Goal: Task Accomplishment & Management: Manage account settings

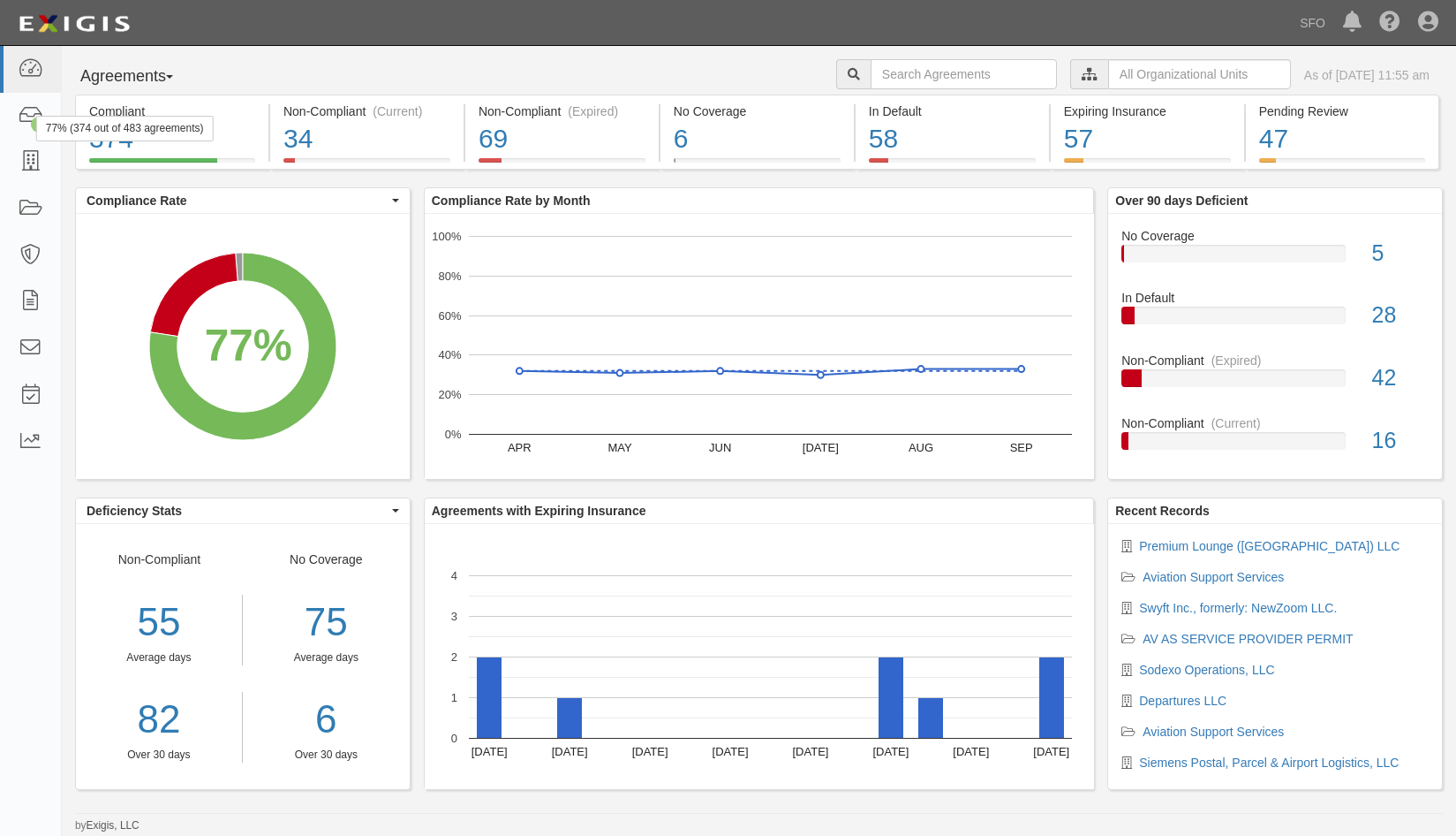
drag, startPoint x: 143, startPoint y: 79, endPoint x: 144, endPoint y: 95, distance: 16.0
click at [143, 79] on button "Agreements" at bounding box center [141, 77] width 133 height 35
click at [151, 110] on link "Parties" at bounding box center [145, 113] width 139 height 23
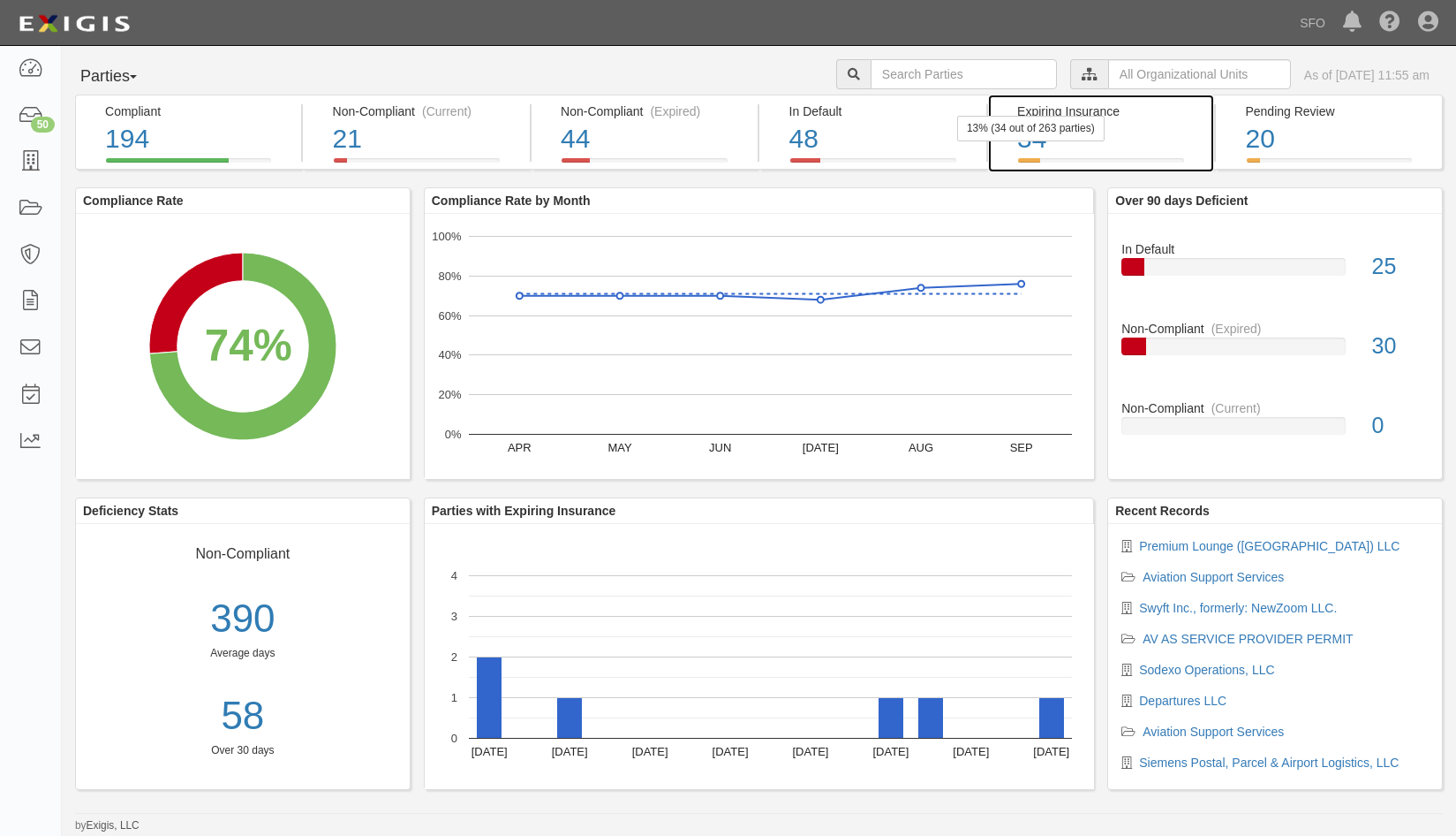
click at [1034, 151] on div "34" at bounding box center [1110, 139] width 184 height 38
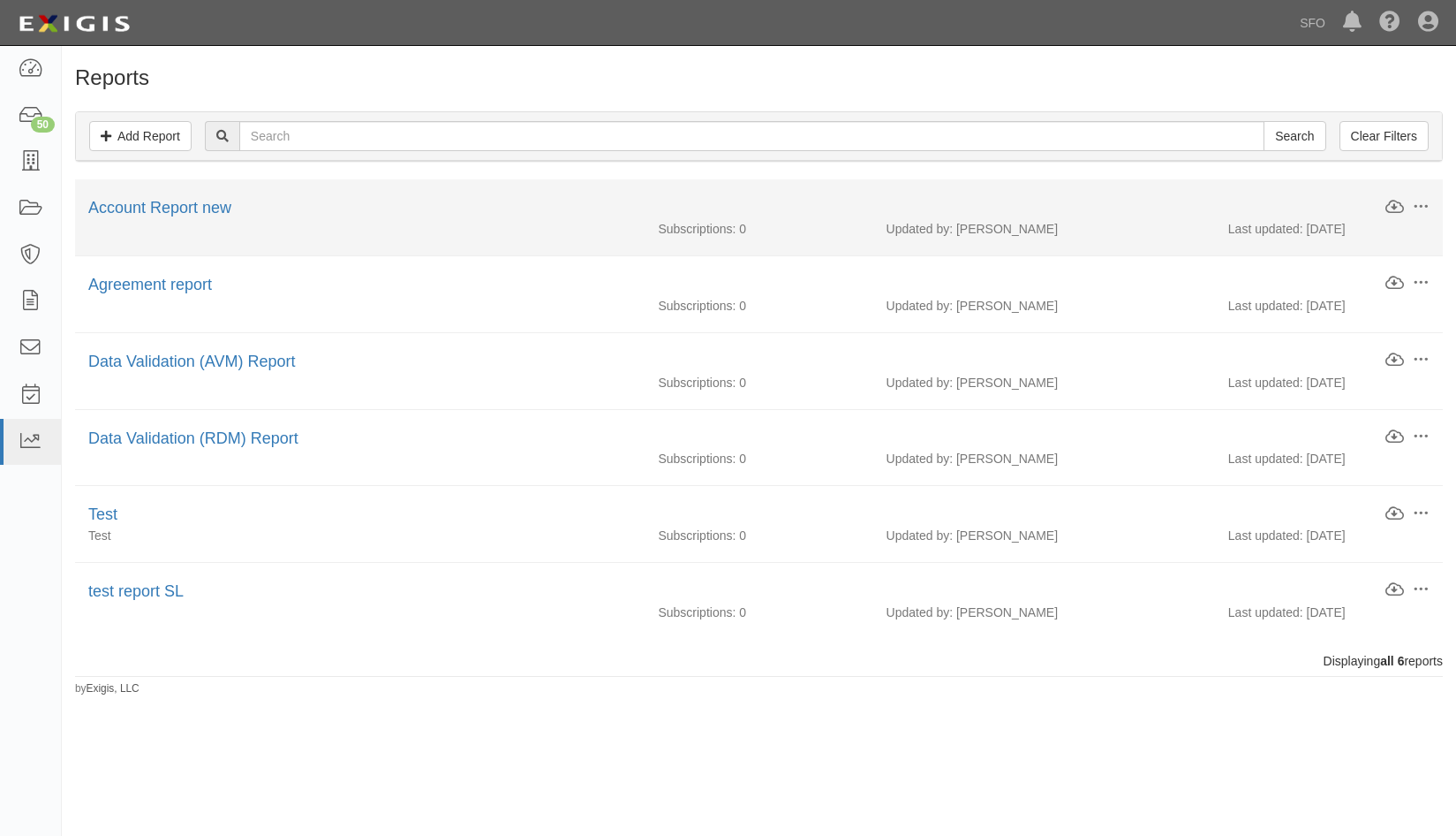
click at [201, 218] on div "Account Report new" at bounding box center [736, 208] width 1296 height 23
click at [202, 213] on link "Account Report new" at bounding box center [159, 207] width 143 height 18
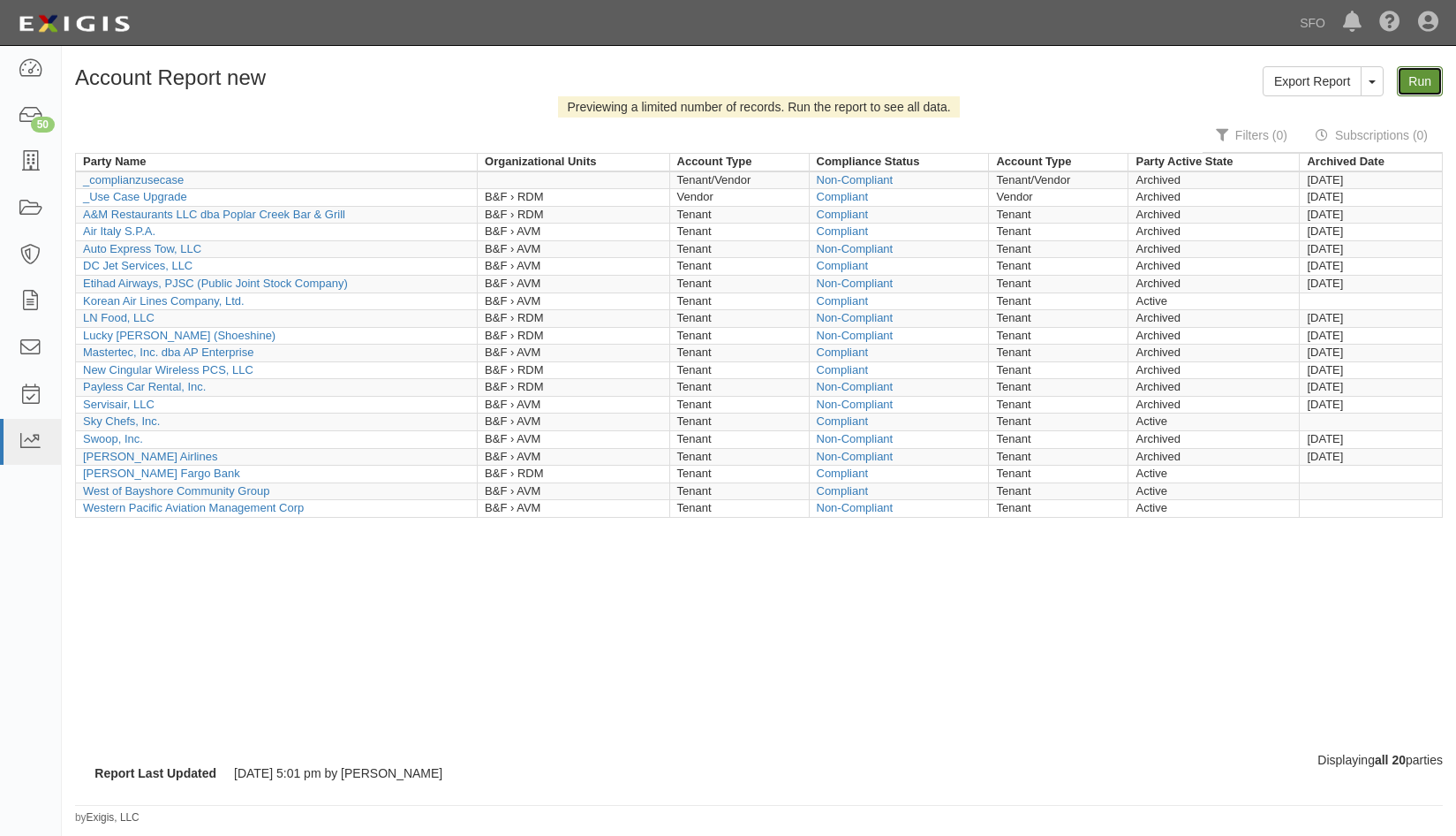
click at [1425, 71] on link "Run" at bounding box center [1420, 81] width 46 height 30
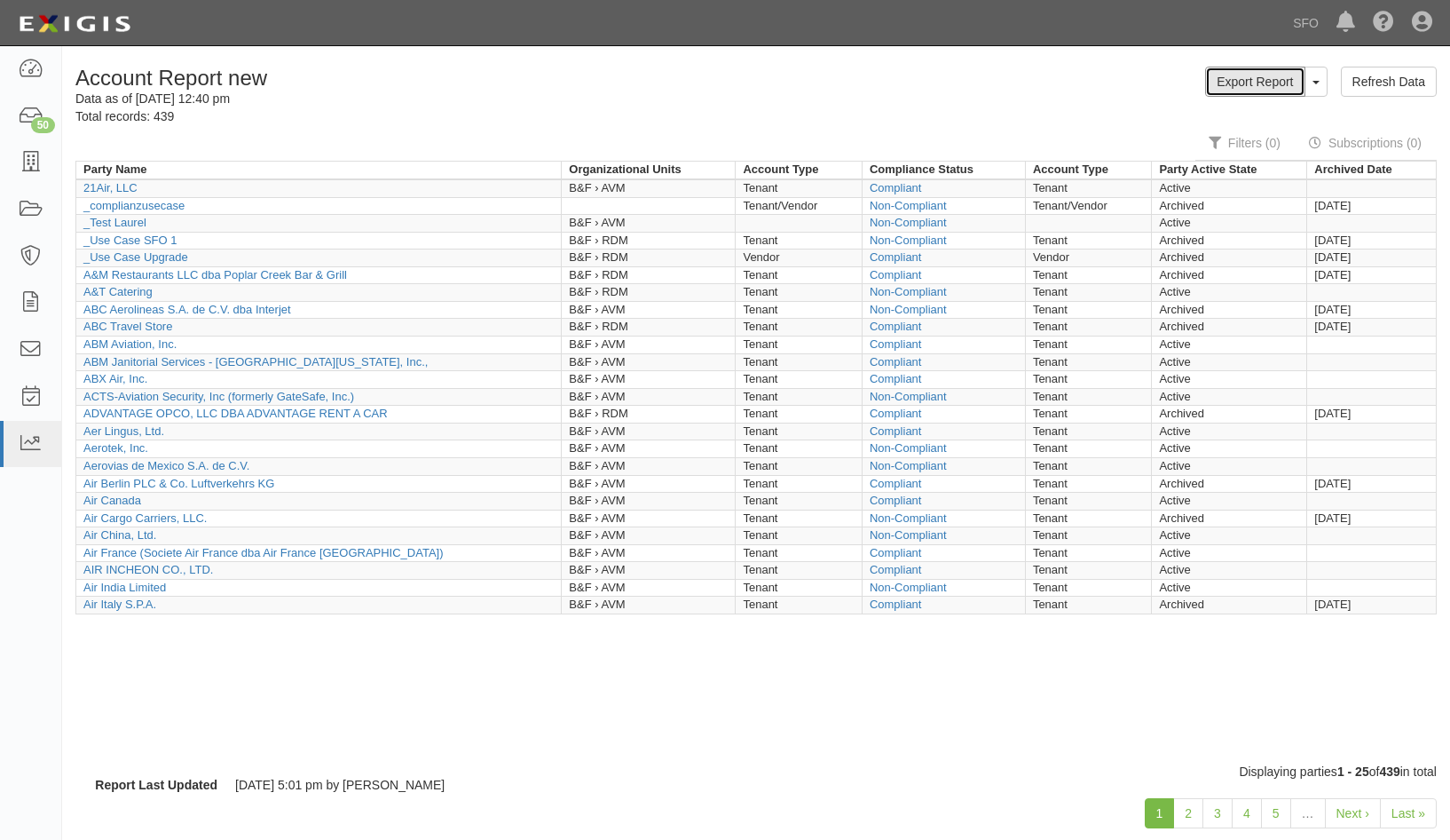
click at [1245, 76] on link "Export Report" at bounding box center [1255, 82] width 99 height 30
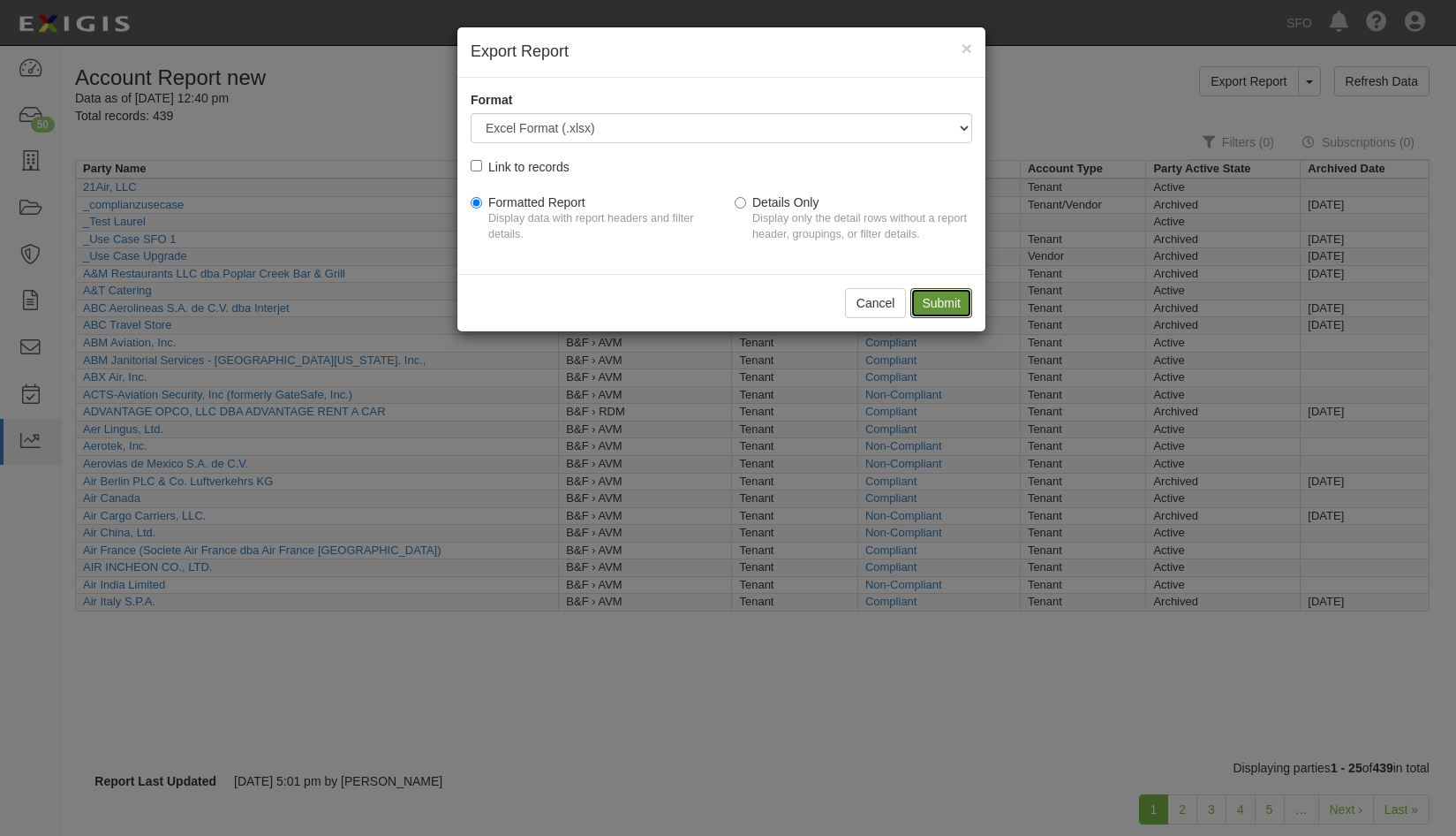
click at [939, 307] on input "Submit" at bounding box center [941, 303] width 62 height 30
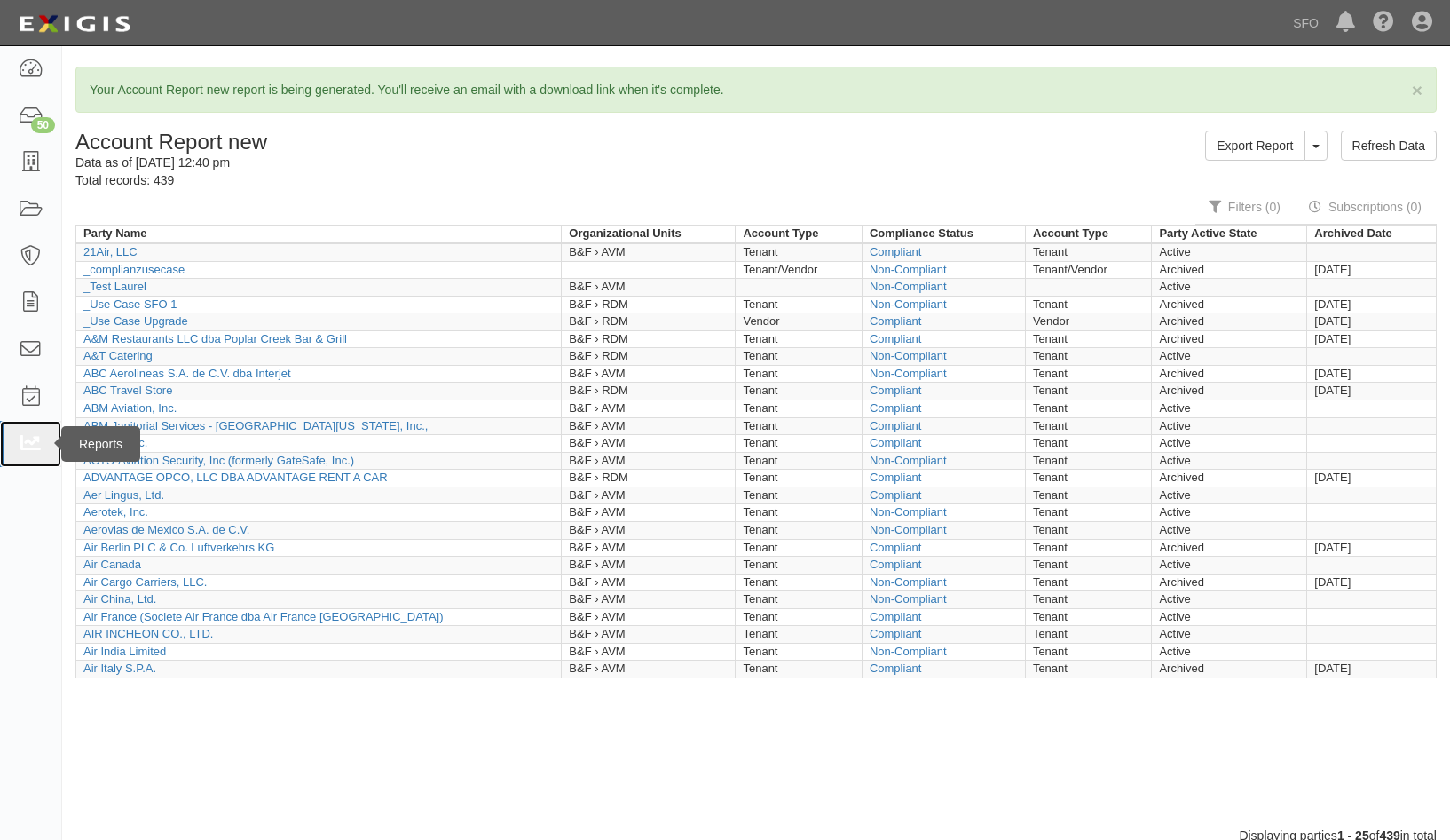
click at [24, 426] on link at bounding box center [30, 443] width 61 height 47
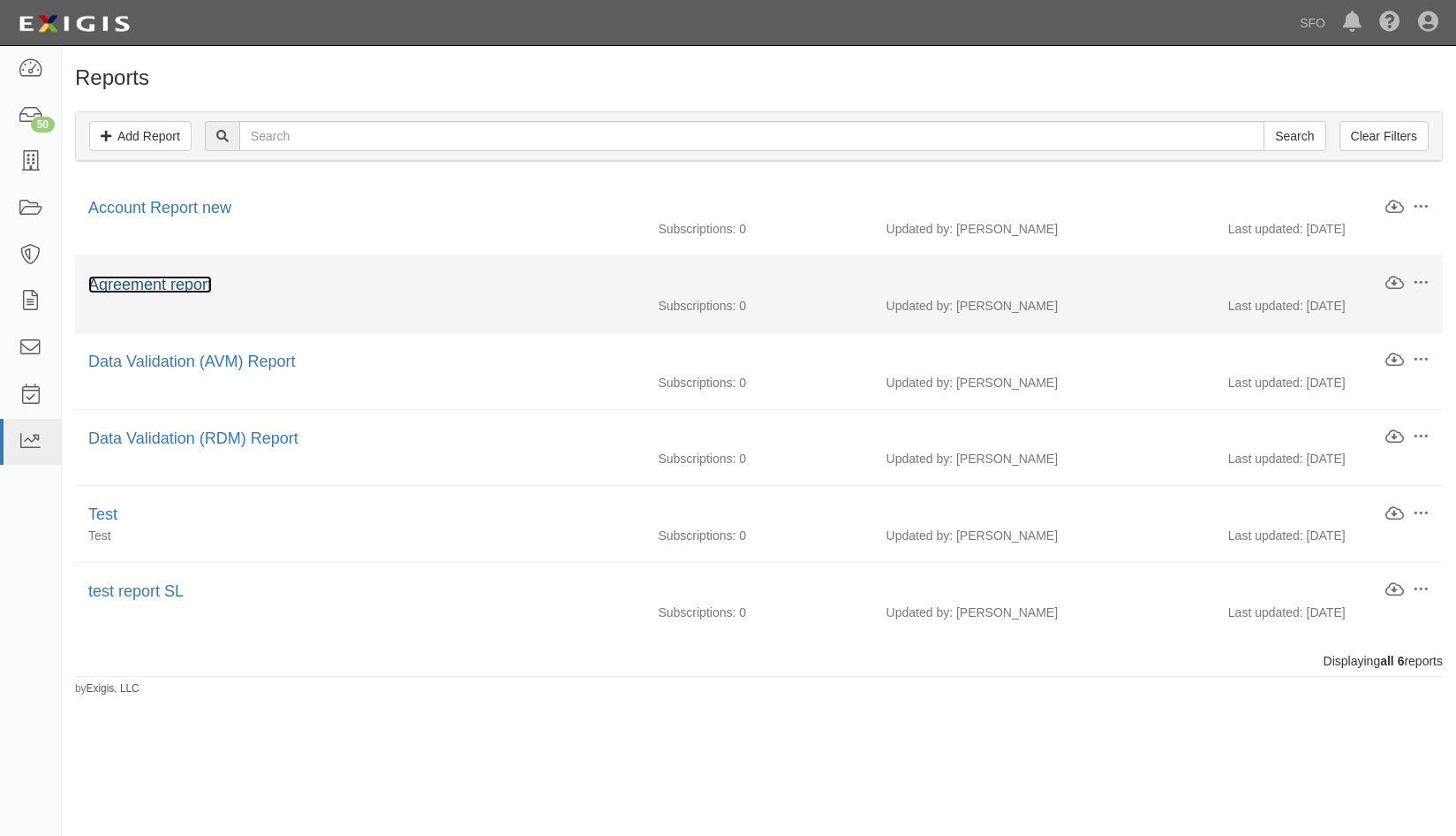
click at [199, 281] on link "Agreement report" at bounding box center [150, 284] width 124 height 18
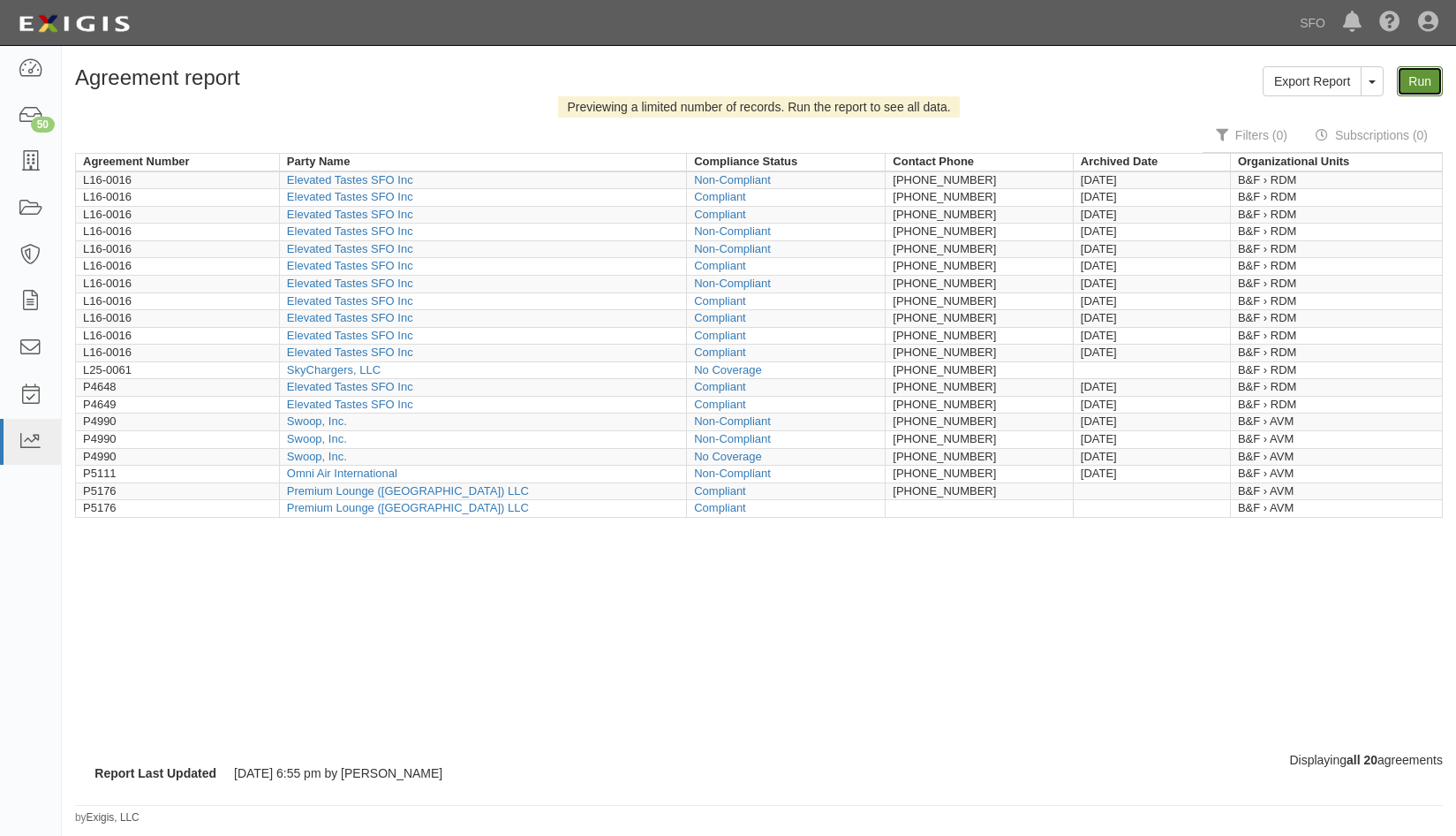
click at [1419, 89] on link "Run" at bounding box center [1420, 81] width 46 height 30
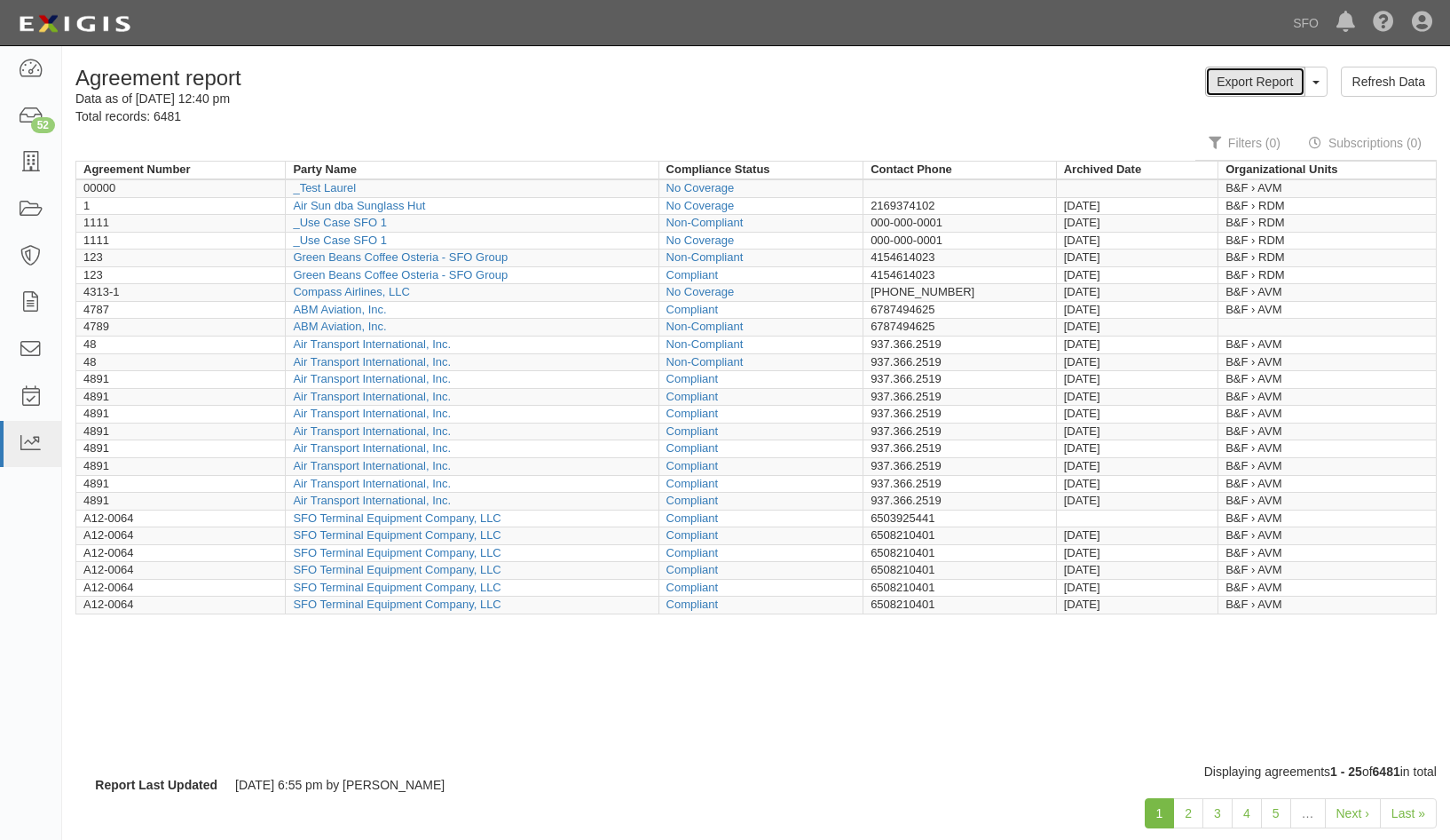
click at [1265, 86] on link "Export Report" at bounding box center [1255, 82] width 99 height 30
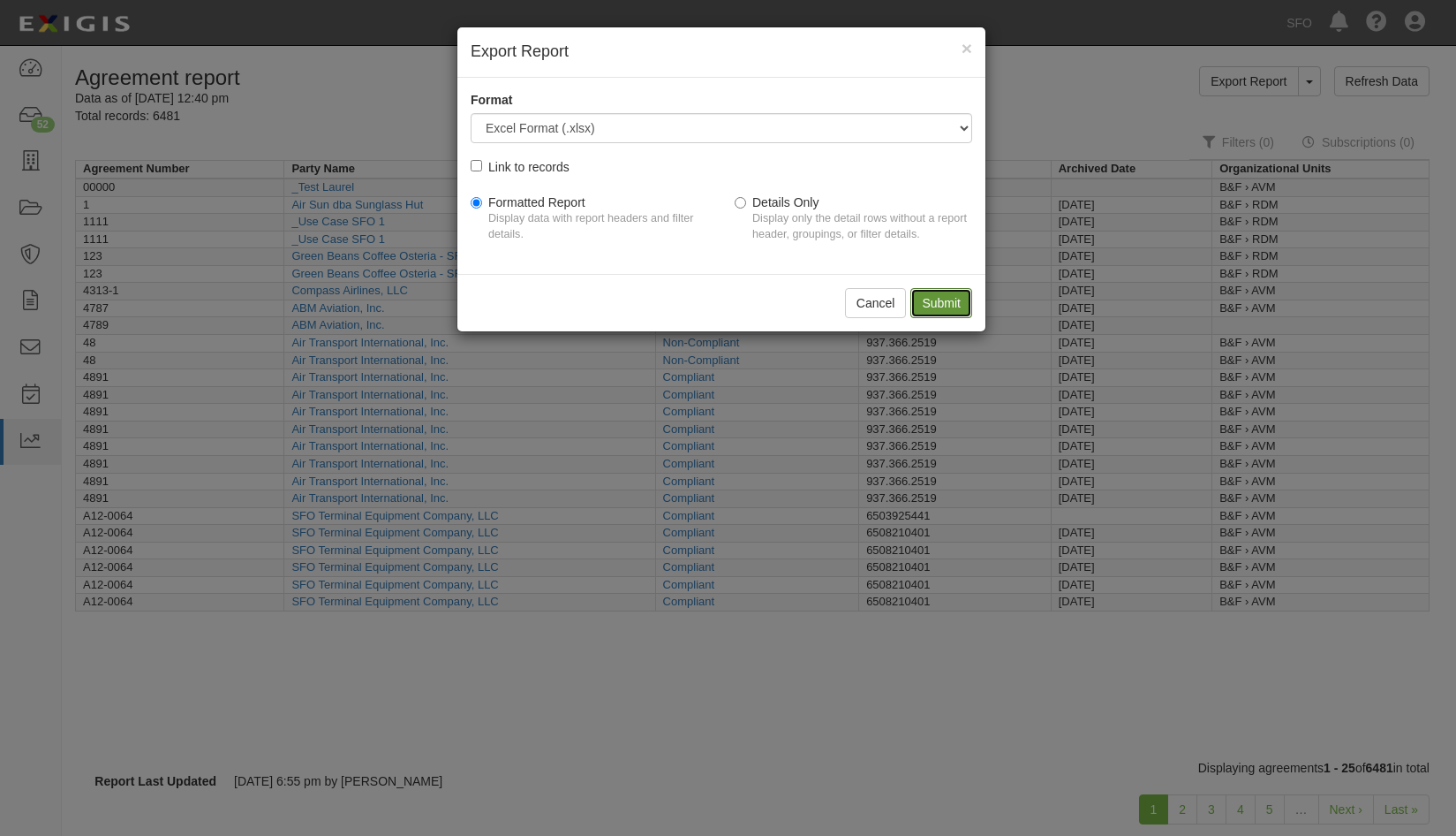
click at [920, 294] on input "Submit" at bounding box center [941, 303] width 62 height 30
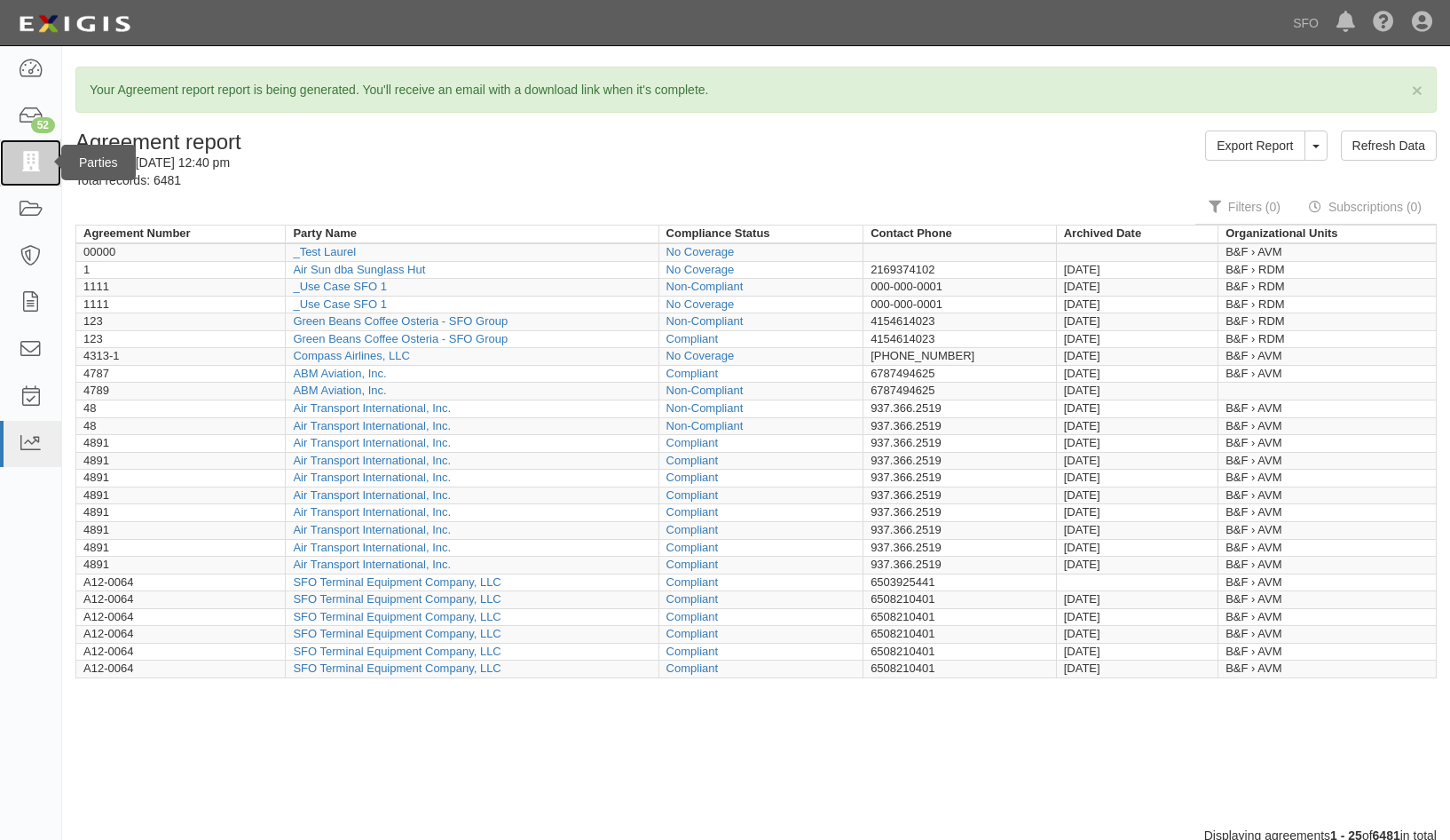
click at [26, 170] on icon at bounding box center [30, 162] width 25 height 20
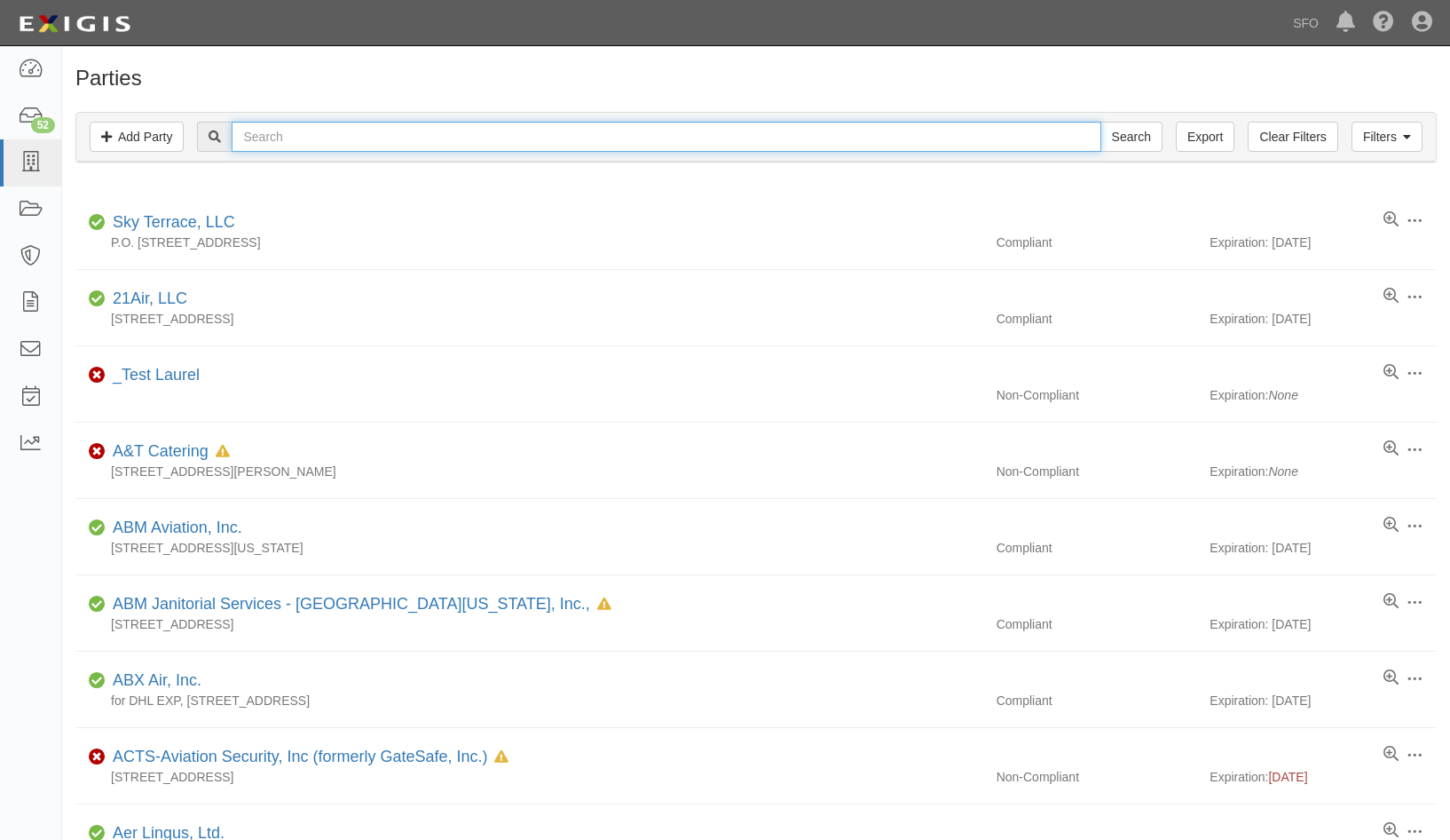
drag, startPoint x: 0, startPoint y: 0, endPoint x: 305, endPoint y: 133, distance: 332.7
click at [304, 133] on input "text" at bounding box center [665, 137] width 869 height 30
type input "depar"
click at [1101, 122] on input "Search" at bounding box center [1131, 137] width 62 height 30
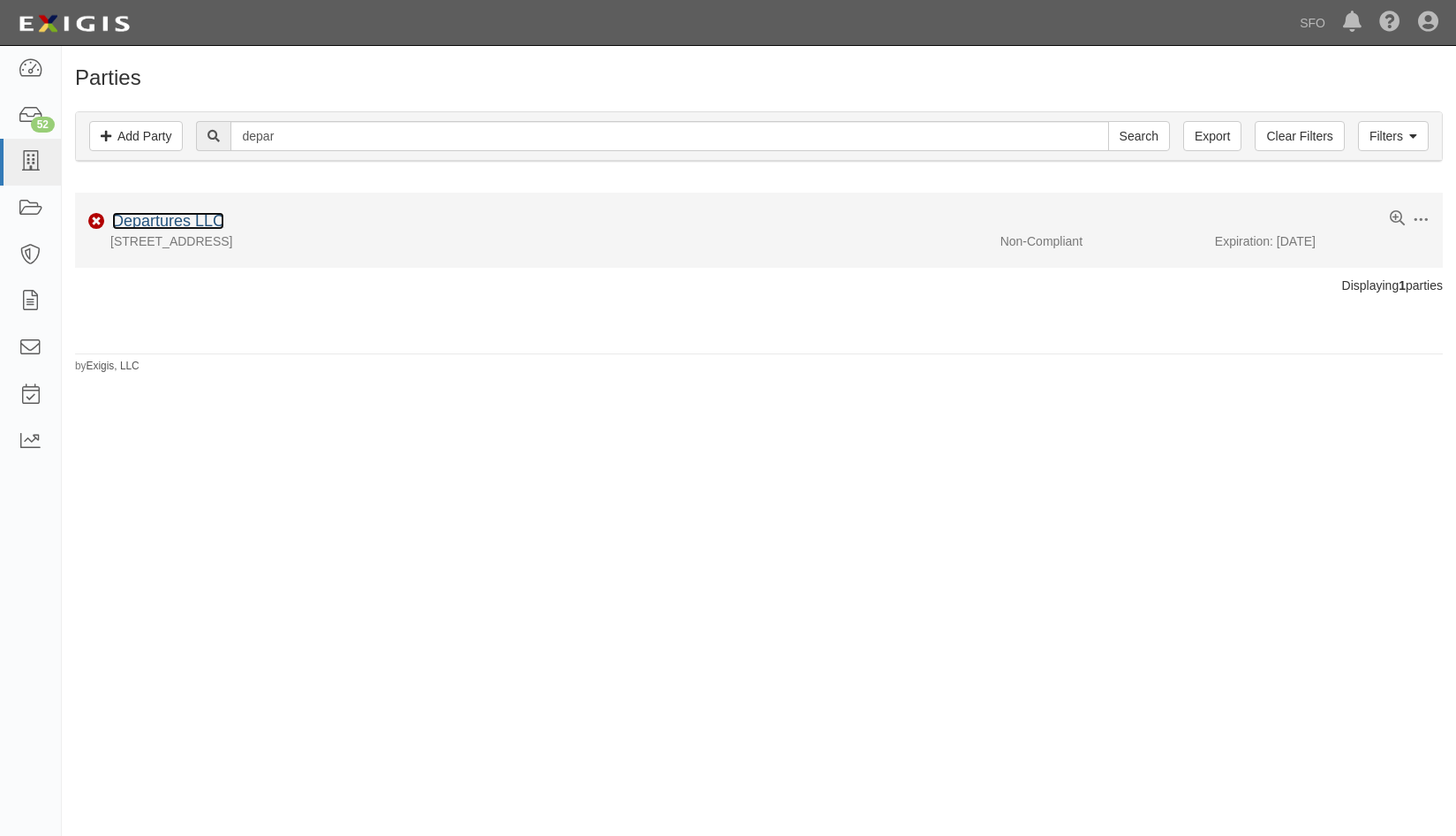
click at [201, 224] on link "Departures LLC" at bounding box center [168, 221] width 112 height 18
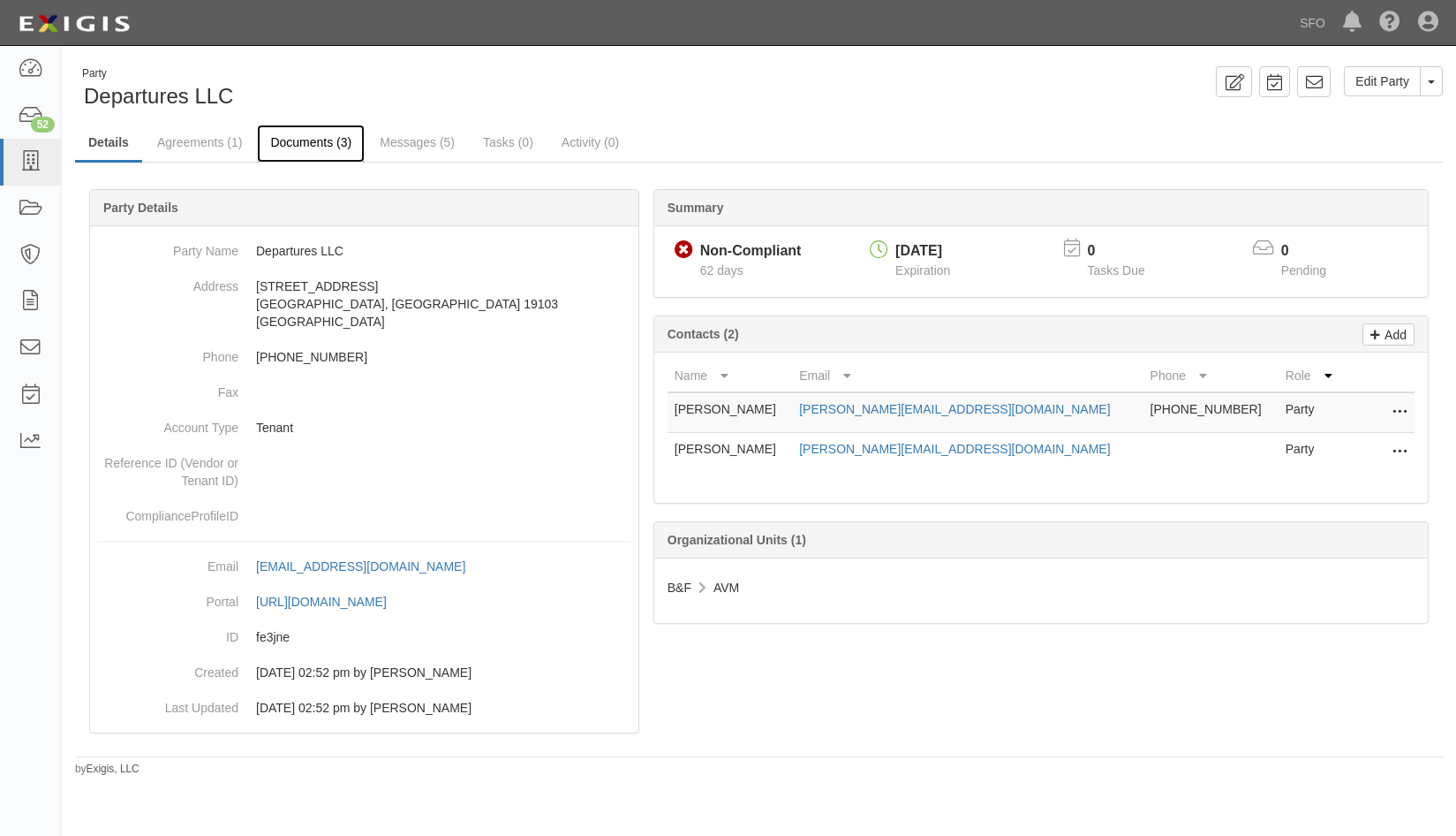
click at [317, 125] on link "Documents (3)" at bounding box center [311, 144] width 108 height 38
click at [321, 145] on link "Documents (3)" at bounding box center [311, 144] width 108 height 38
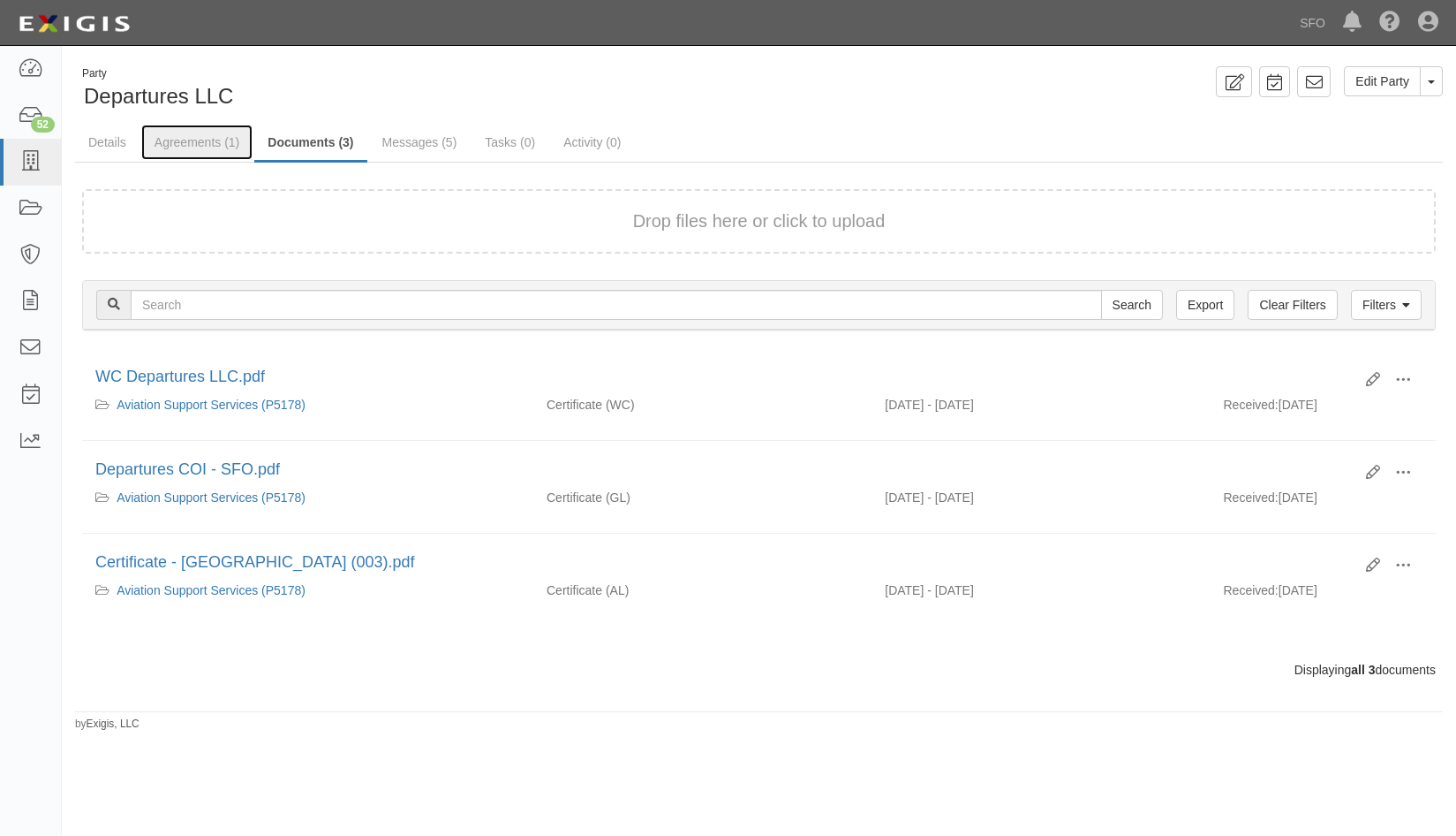
click at [191, 154] on link "Agreements (1)" at bounding box center [197, 142] width 112 height 35
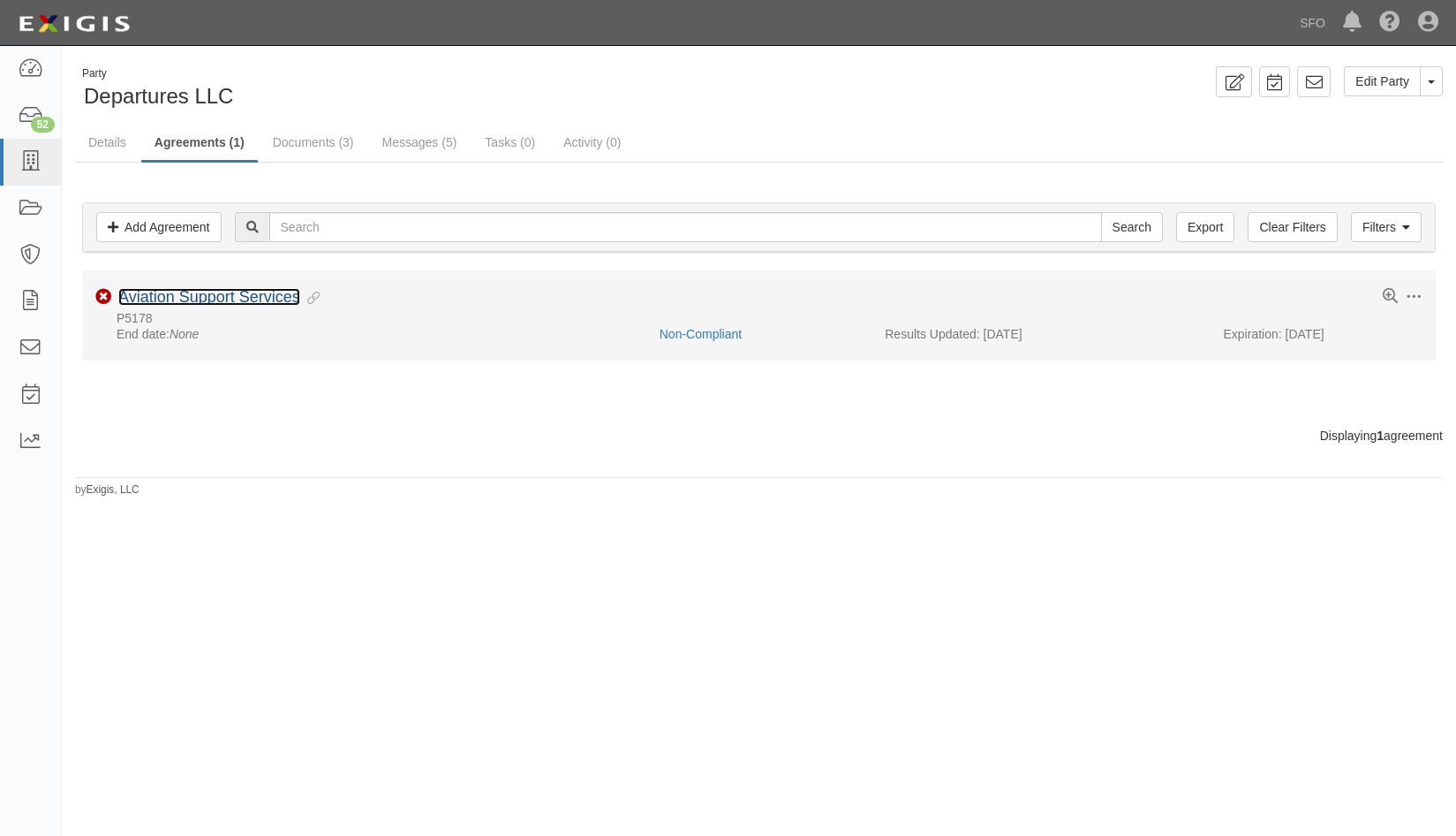
click at [270, 291] on link "Aviation Support Services" at bounding box center [209, 296] width 182 height 18
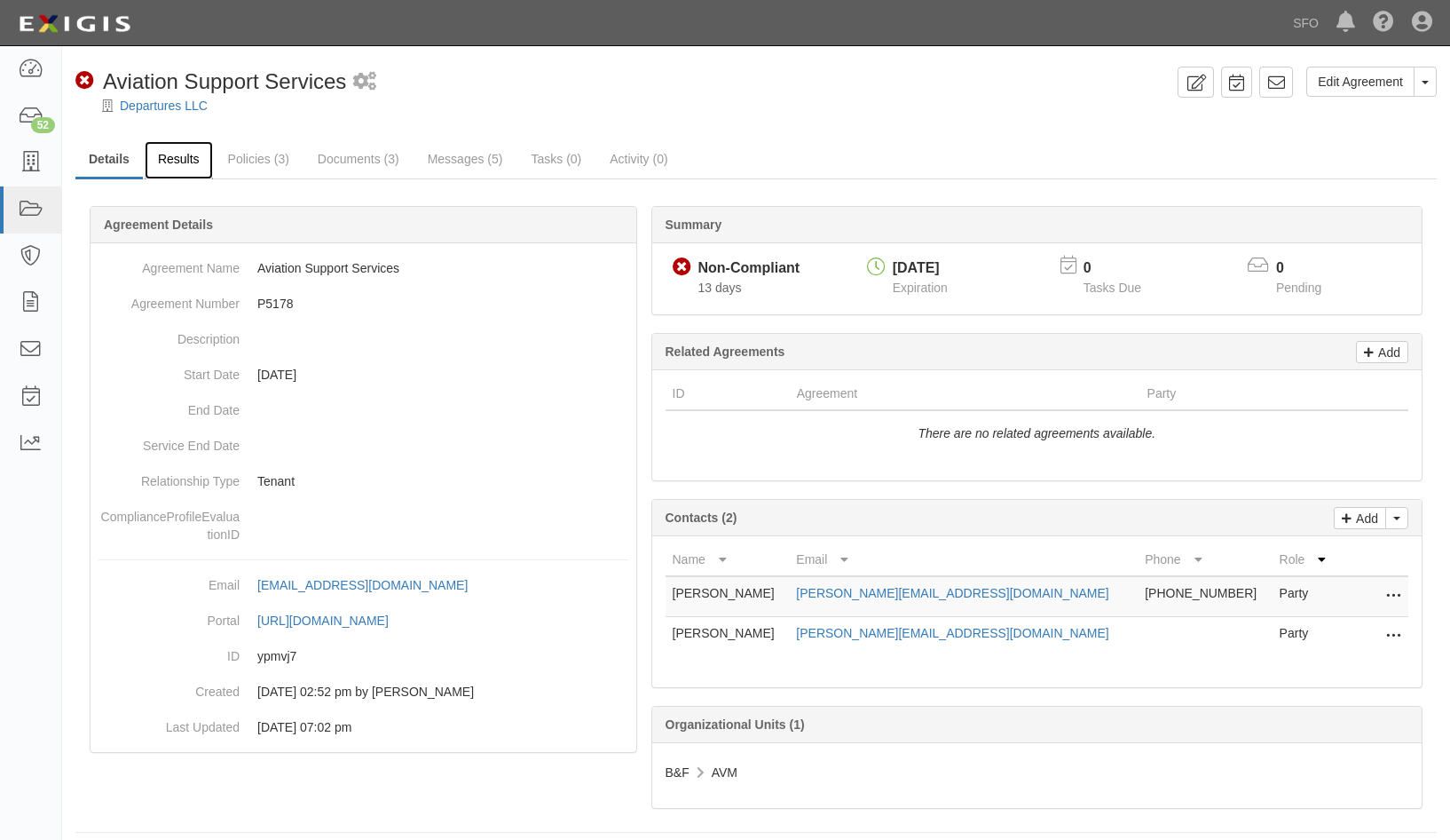
click at [195, 164] on link "Results" at bounding box center [179, 160] width 69 height 38
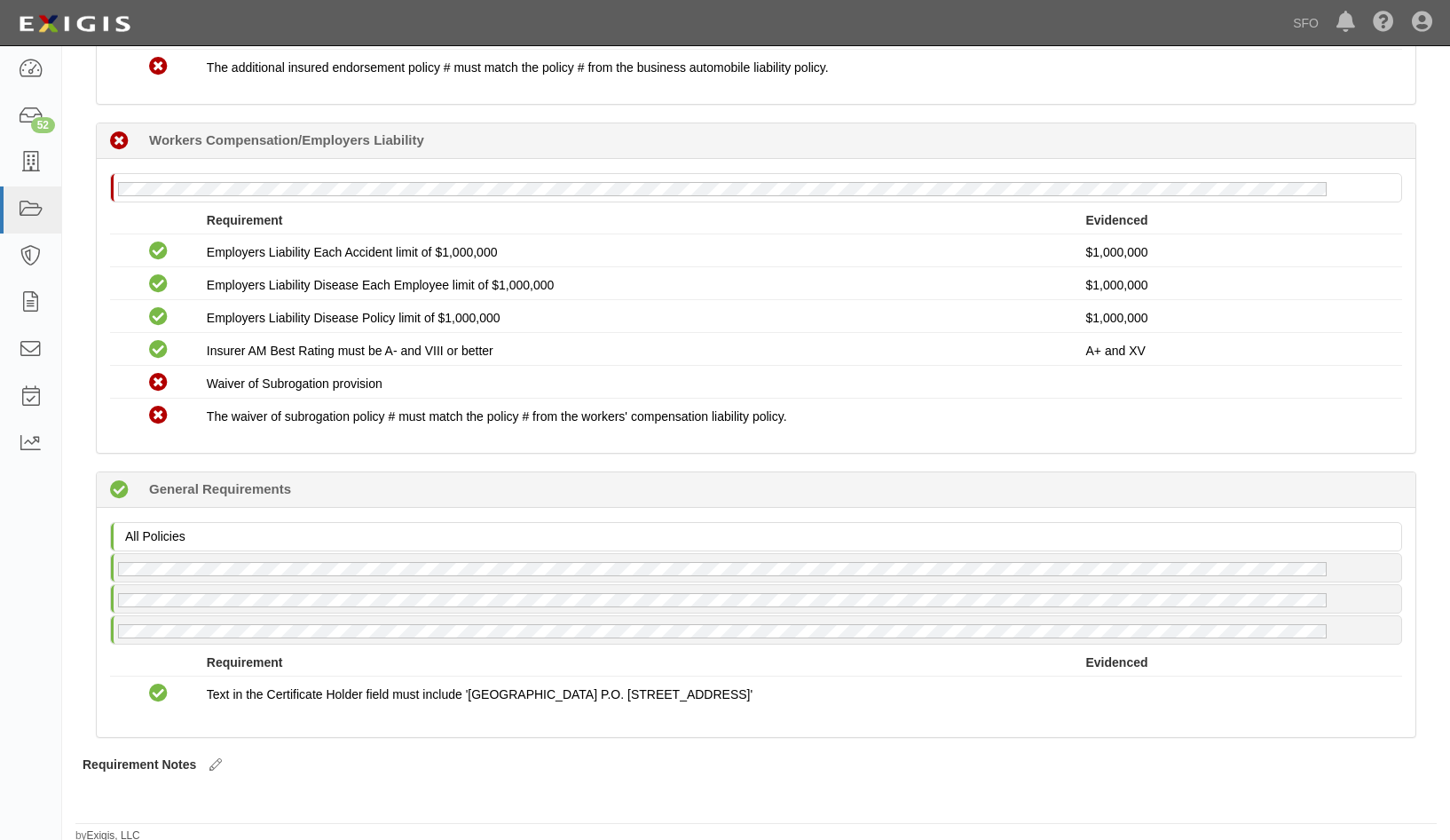
scroll to position [898, 0]
